Goal: Information Seeking & Learning: Check status

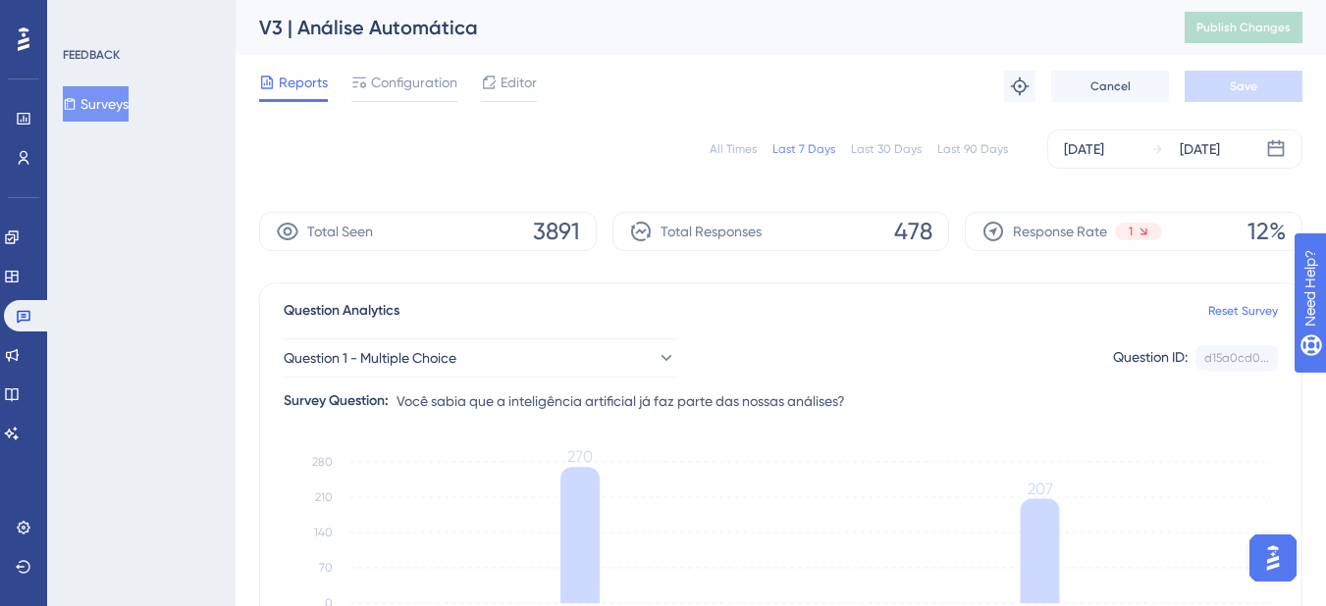
click at [731, 147] on div "All Times" at bounding box center [732, 149] width 47 height 16
click at [20, 346] on link at bounding box center [12, 355] width 16 height 31
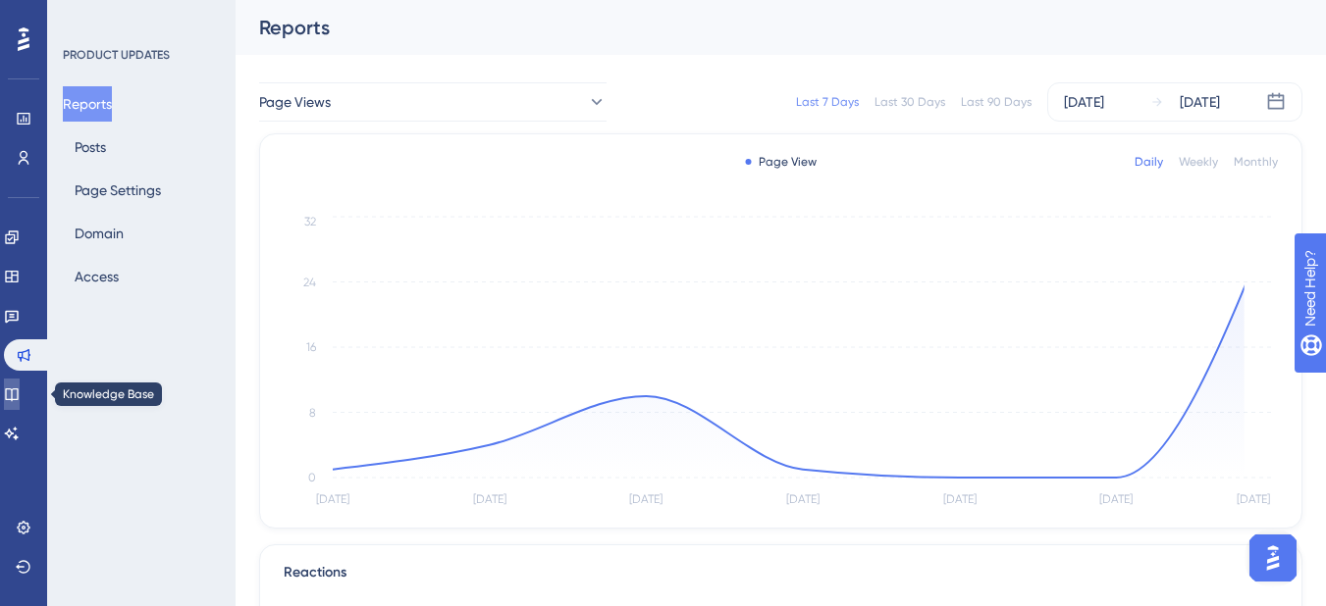
click at [19, 401] on icon at bounding box center [12, 395] width 16 height 16
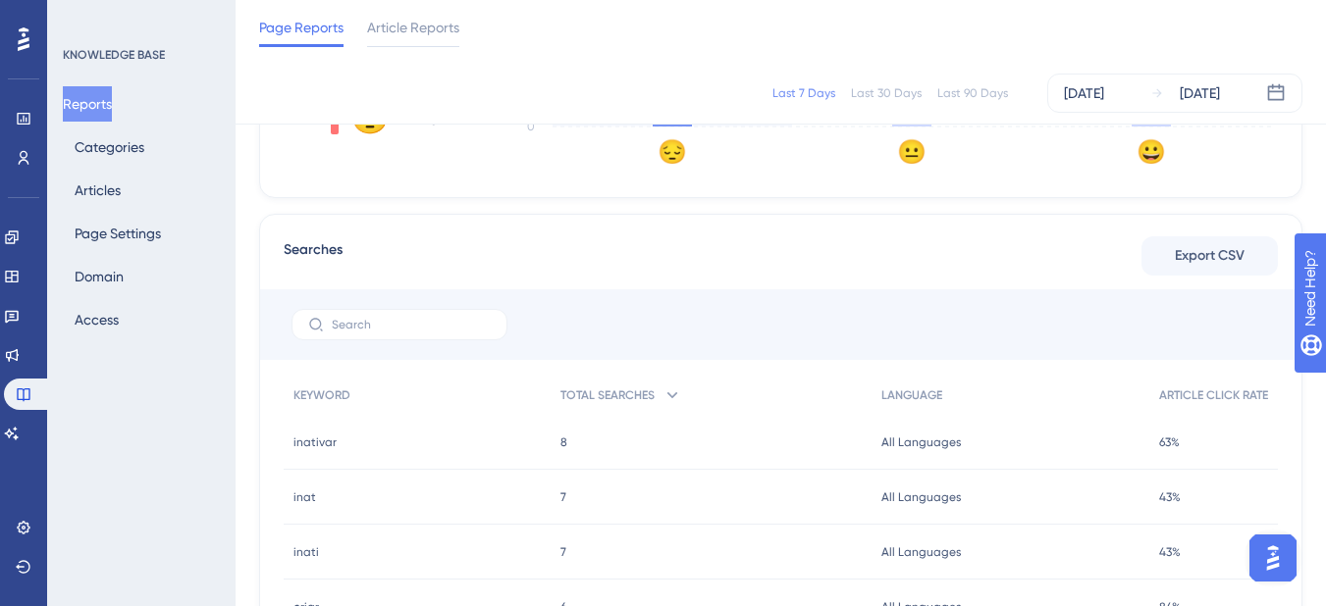
scroll to position [564, 0]
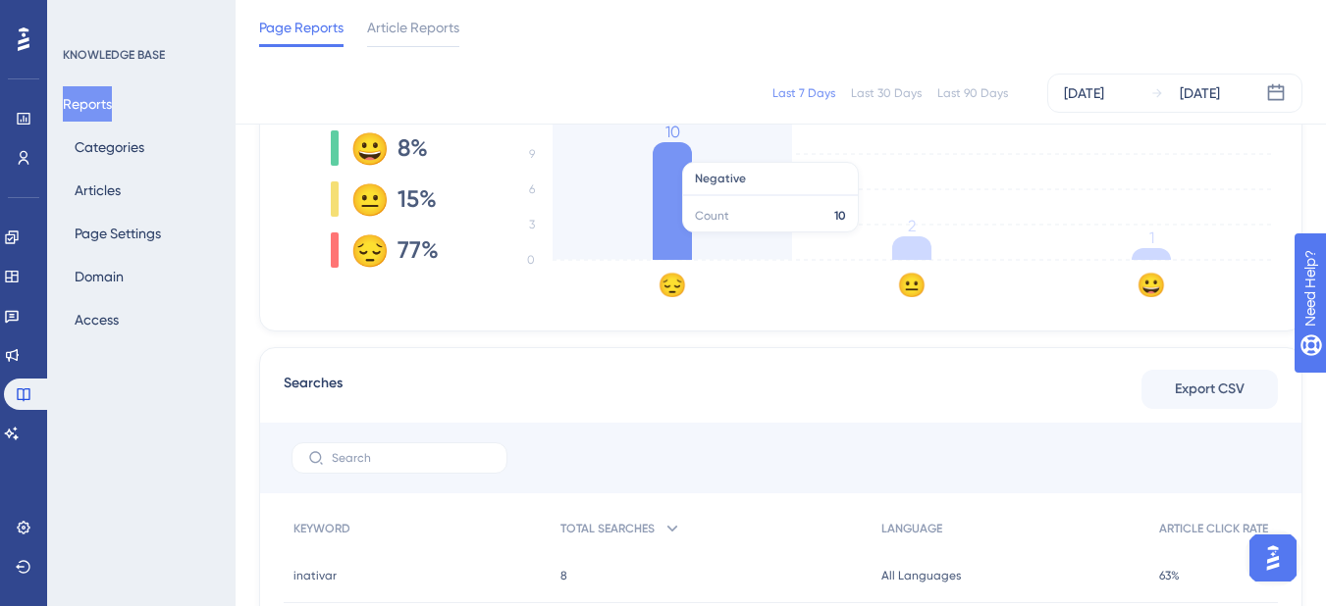
click at [700, 242] on icon "😔 😐 😀 0 3 6 9 12 10 2 1" at bounding box center [882, 199] width 793 height 196
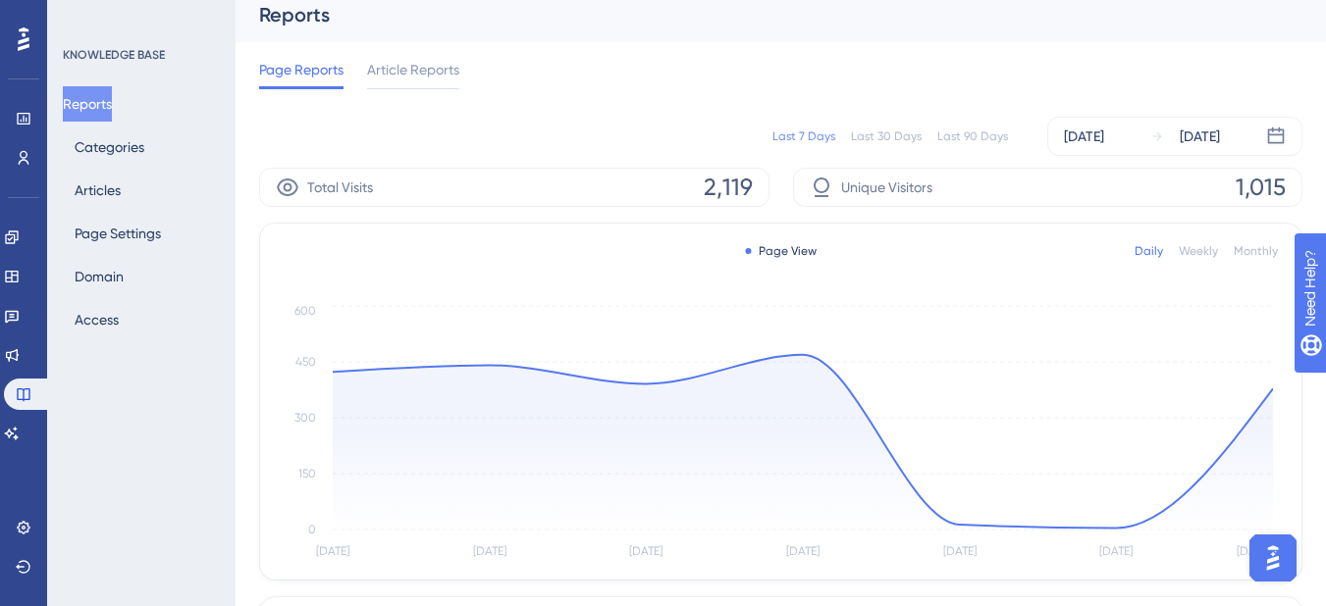
scroll to position [0, 0]
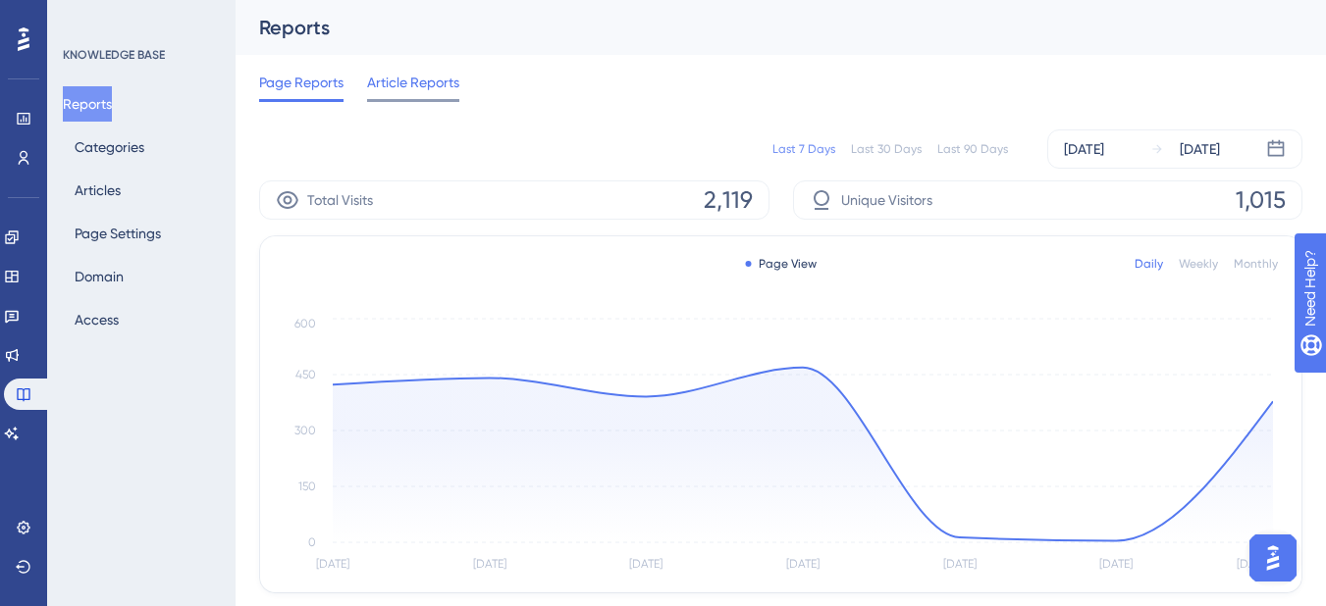
click at [430, 96] on div "Article Reports" at bounding box center [413, 86] width 92 height 31
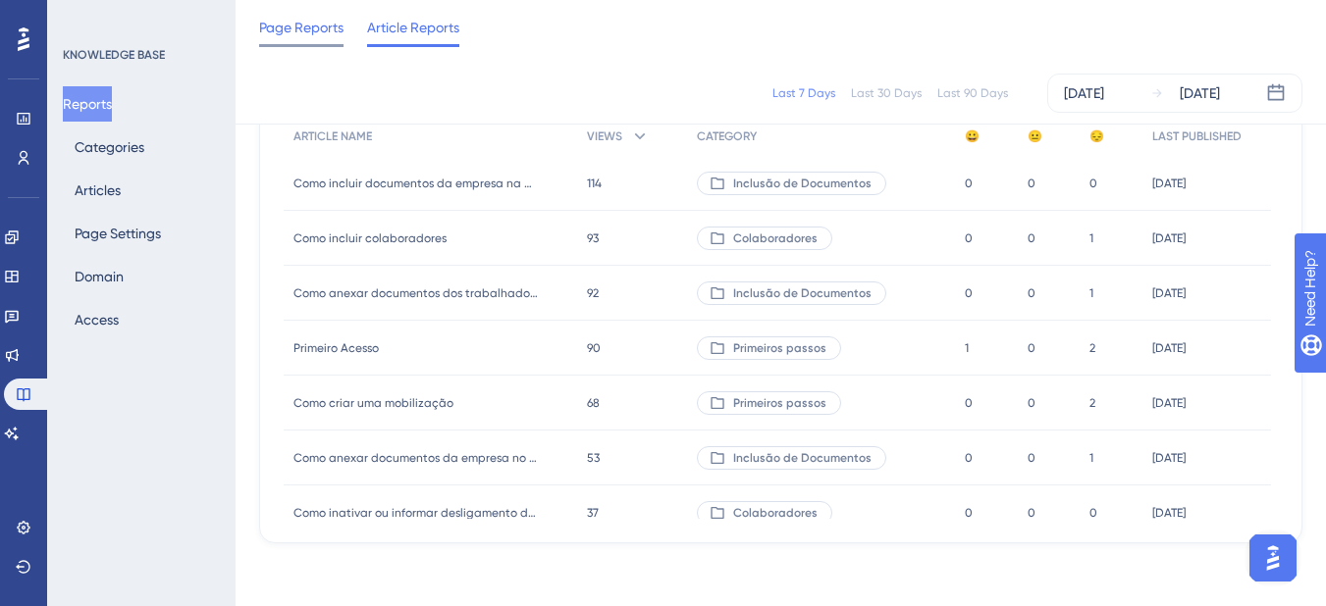
click at [320, 31] on span "Page Reports" at bounding box center [301, 28] width 84 height 24
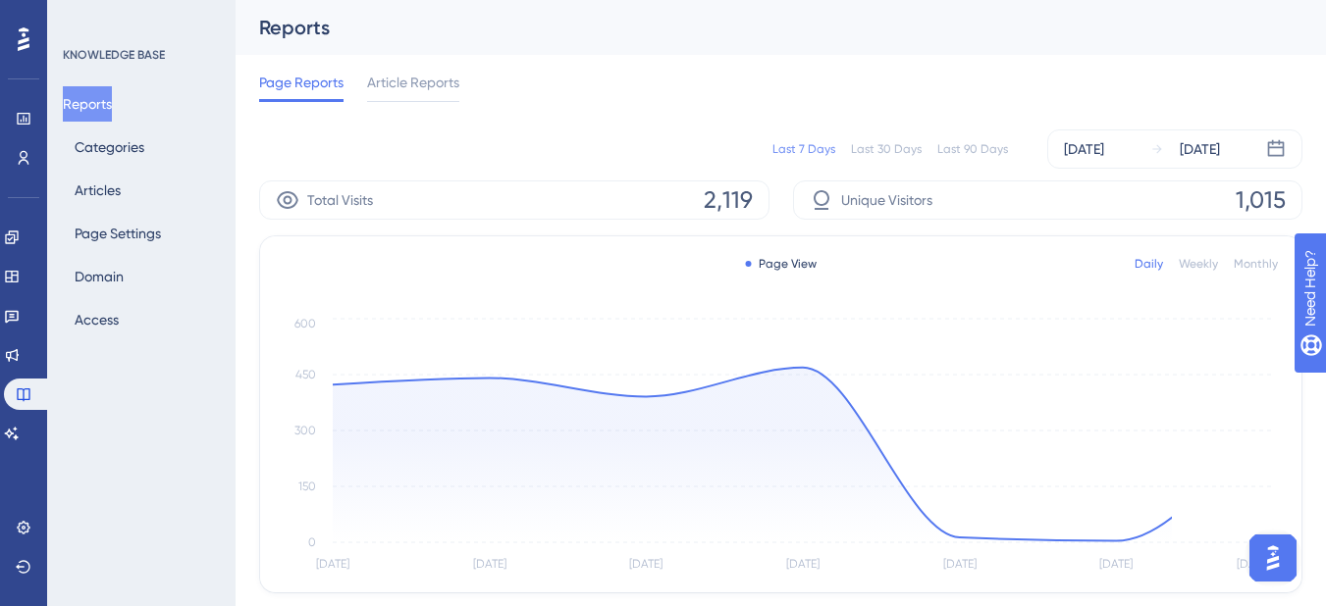
click at [970, 144] on div "Last 90 Days" at bounding box center [972, 149] width 71 height 16
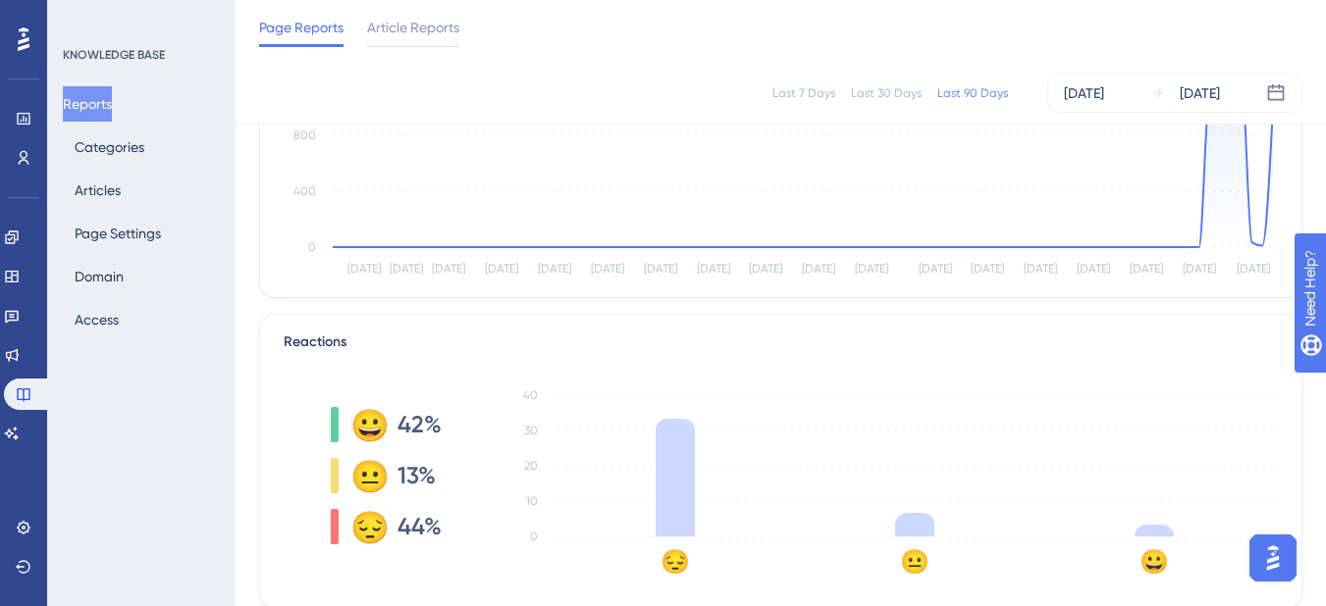
scroll to position [393, 0]
